Goal: Task Accomplishment & Management: Manage account settings

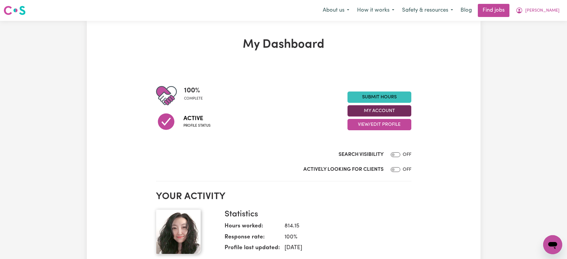
click at [364, 110] on button "My Account" at bounding box center [379, 110] width 64 height 11
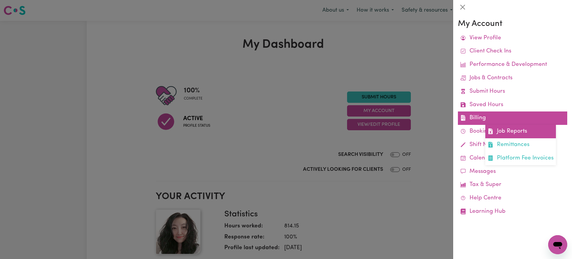
click at [492, 131] on icon at bounding box center [490, 131] width 4 height 6
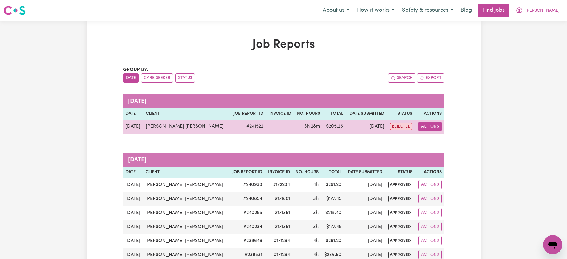
click at [432, 128] on button "Actions" at bounding box center [429, 126] width 23 height 9
click at [444, 141] on link "View Job Report" at bounding box center [450, 140] width 51 height 12
select select "pm"
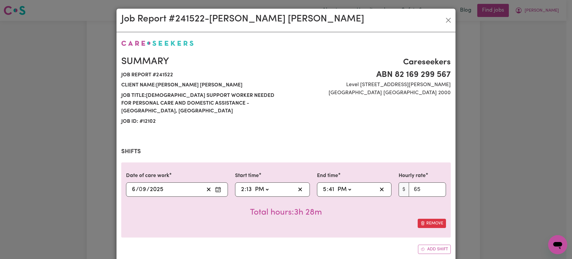
select select "65-[DATE]"
click at [247, 185] on input "13" at bounding box center [249, 189] width 6 height 9
type input "14:00"
type input "0"
click at [327, 186] on span ":" at bounding box center [327, 189] width 1 height 7
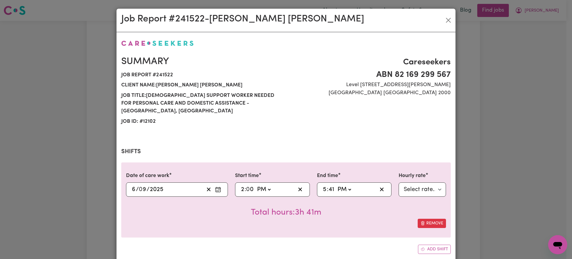
type input "17:00"
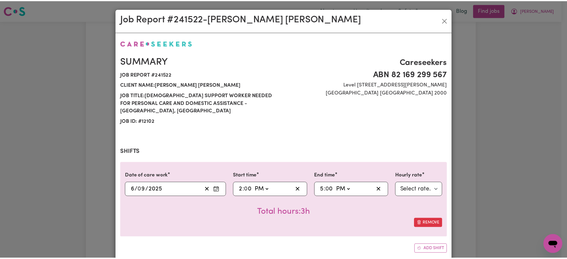
scroll to position [183, 0]
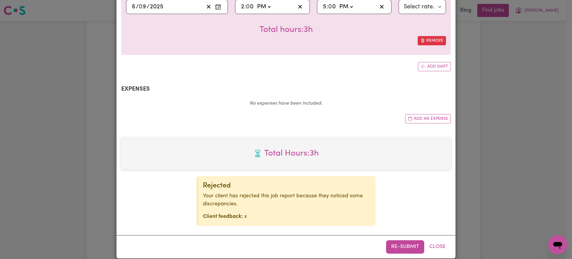
click at [328, 180] on div "Summary Job report # 241522 Client name: [PERSON_NAME] [PERSON_NAME] Job title:…" at bounding box center [286, 41] width 330 height 369
type input "0"
click at [401, 240] on button "Re-submit" at bounding box center [405, 246] width 38 height 13
click at [506, 153] on div "Job Report # 241522 - [PERSON_NAME] [PERSON_NAME] Summary Job report # 241522 C…" at bounding box center [286, 129] width 572 height 259
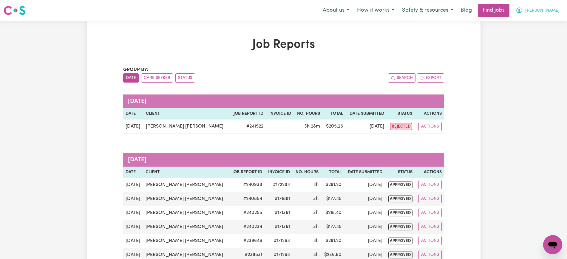
click at [545, 8] on span "[PERSON_NAME]" at bounding box center [542, 10] width 34 height 7
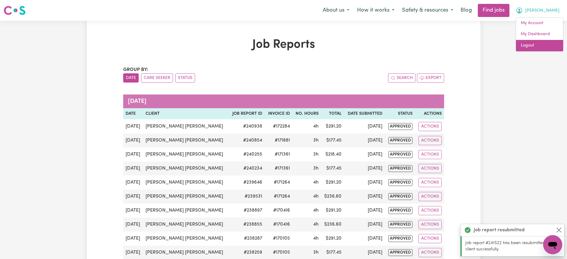
click at [536, 46] on link "Logout" at bounding box center [539, 45] width 47 height 11
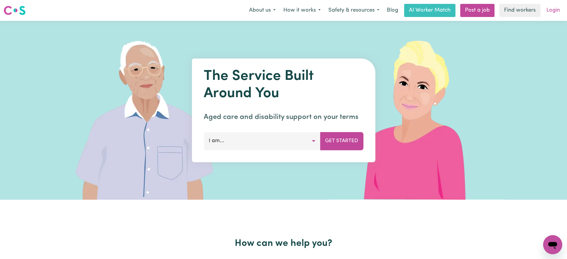
click at [545, 12] on link "Login" at bounding box center [552, 10] width 21 height 13
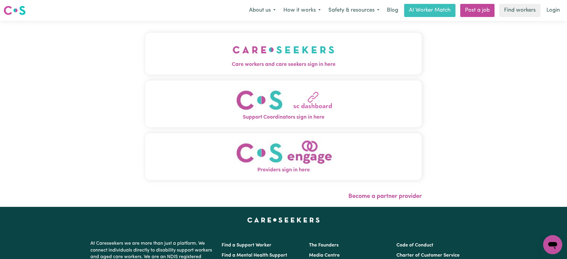
click at [205, 48] on button "Care workers and care seekers sign in here" at bounding box center [283, 54] width 276 height 42
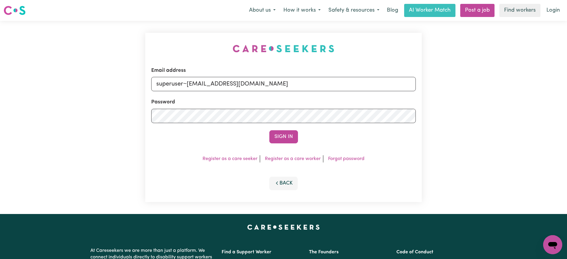
click at [193, 29] on div "Email address superuser~[EMAIL_ADDRESS][DOMAIN_NAME] Password Sign In Register …" at bounding box center [283, 117] width 283 height 193
drag, startPoint x: 187, startPoint y: 85, endPoint x: 476, endPoint y: 85, distance: 288.5
click at [476, 85] on div "Email address superuser~[EMAIL_ADDRESS][DOMAIN_NAME] Password Sign In Register …" at bounding box center [283, 117] width 567 height 193
type input "[EMAIL_ADDRESS][DOMAIN_NAME]"
click at [269, 130] on button "Sign In" at bounding box center [283, 136] width 29 height 13
